Goal: Find specific page/section: Find specific page/section

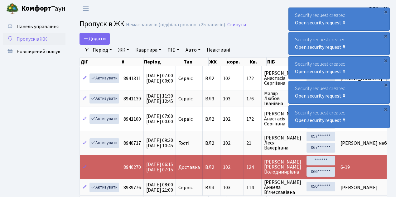
select select "25"
click at [50, 52] on span "Розширений пошук" at bounding box center [39, 51] width 44 height 7
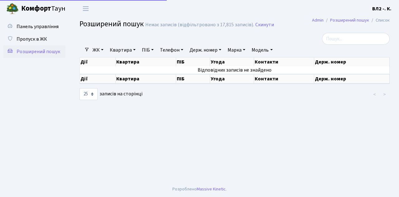
select select "25"
click at [135, 49] on link "Квартира" at bounding box center [122, 50] width 31 height 11
type input "102"
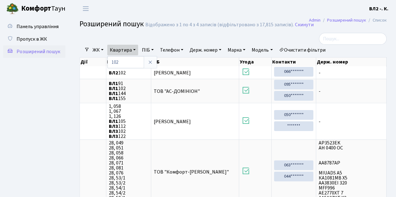
click at [69, 83] on div "Панель управління Пропуск в ЖК Розширений пошук" at bounding box center [35, 123] width 70 height 213
click at [36, 39] on span "Пропуск в ЖК" at bounding box center [32, 39] width 31 height 7
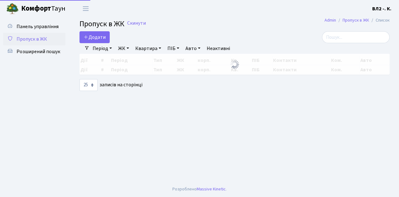
select select "25"
